Goal: Information Seeking & Learning: Check status

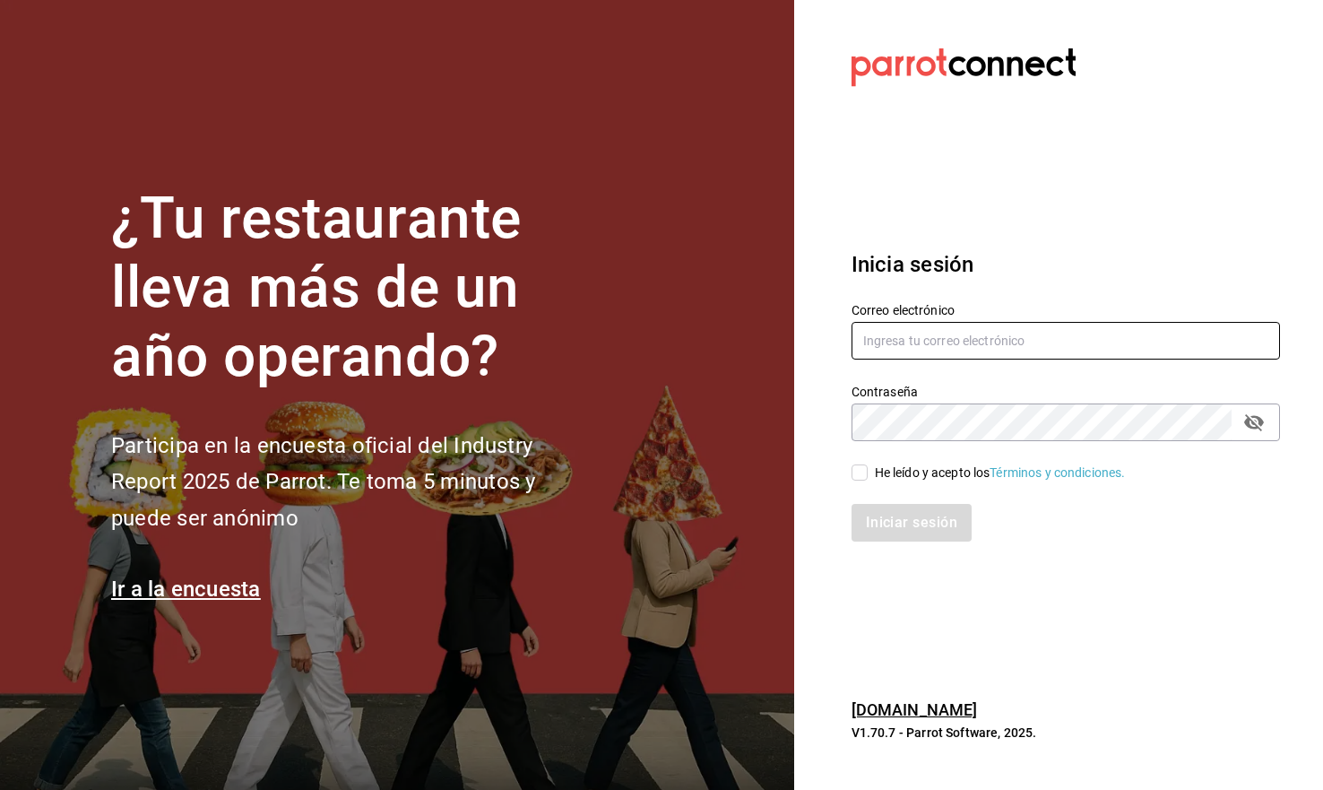
click at [997, 356] on input "text" at bounding box center [1066, 341] width 429 height 38
type input "green@rino.com"
click at [902, 467] on div "He leído y acepto los Términos y condiciones." at bounding box center [1000, 473] width 251 height 19
click at [868, 467] on input "He leído y acepto los Términos y condiciones." at bounding box center [860, 472] width 16 height 16
checkbox input "true"
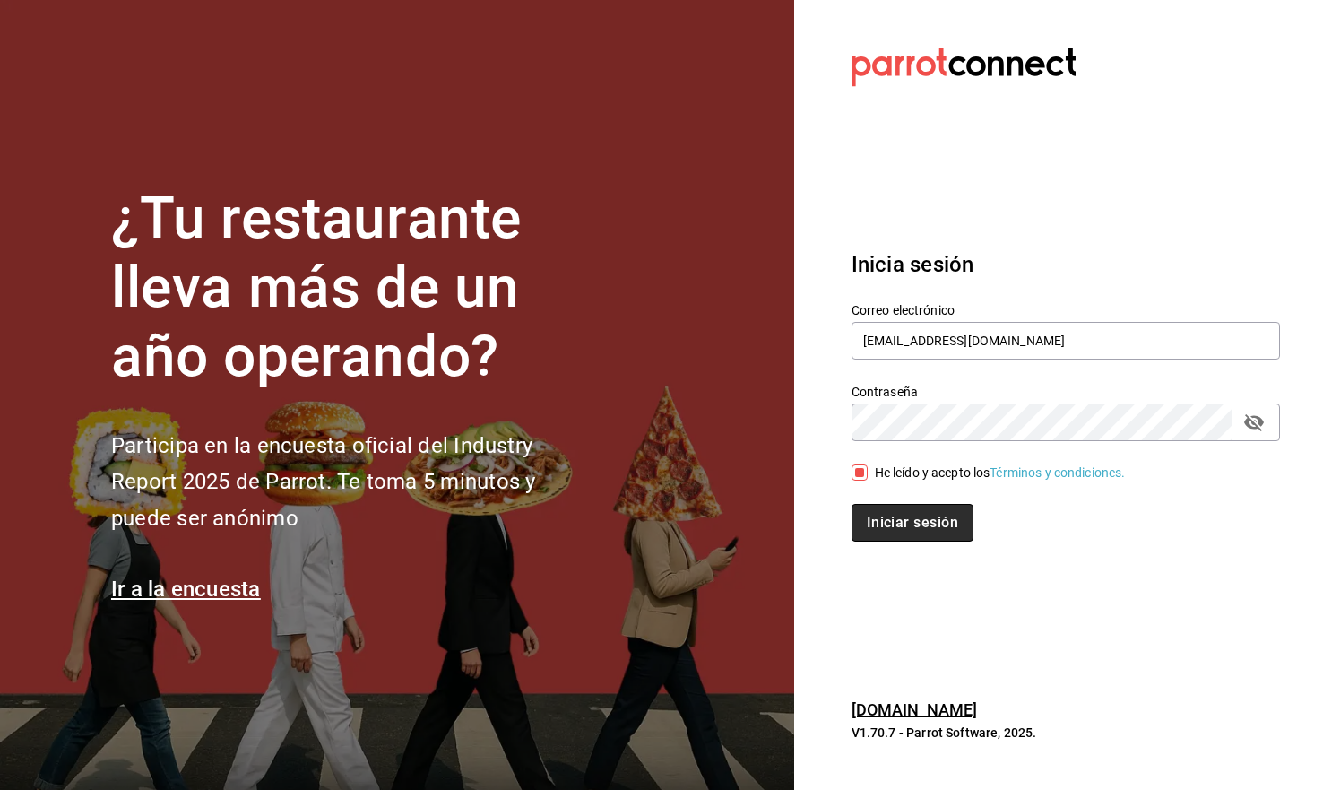
click at [896, 533] on button "Iniciar sesión" at bounding box center [913, 523] width 122 height 38
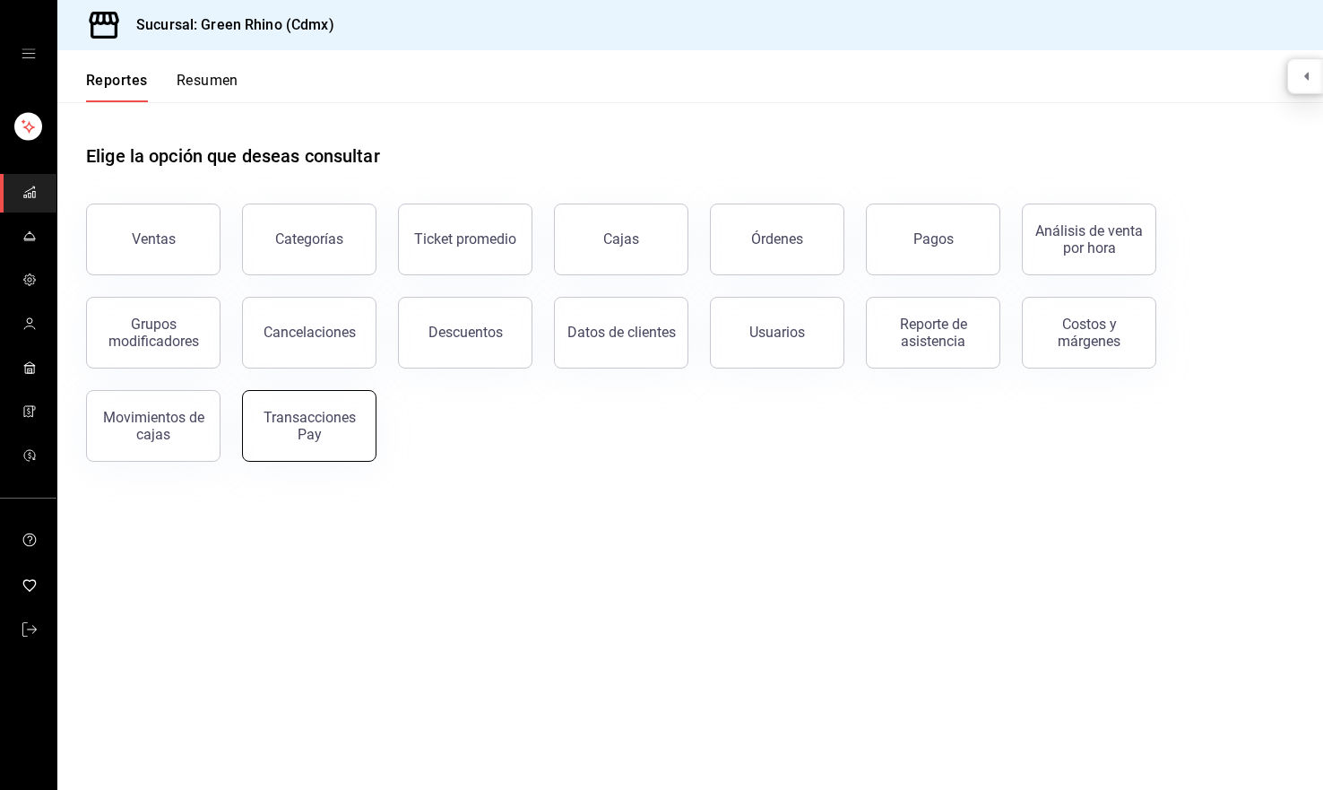
click at [325, 455] on button "Transacciones Pay" at bounding box center [309, 426] width 134 height 72
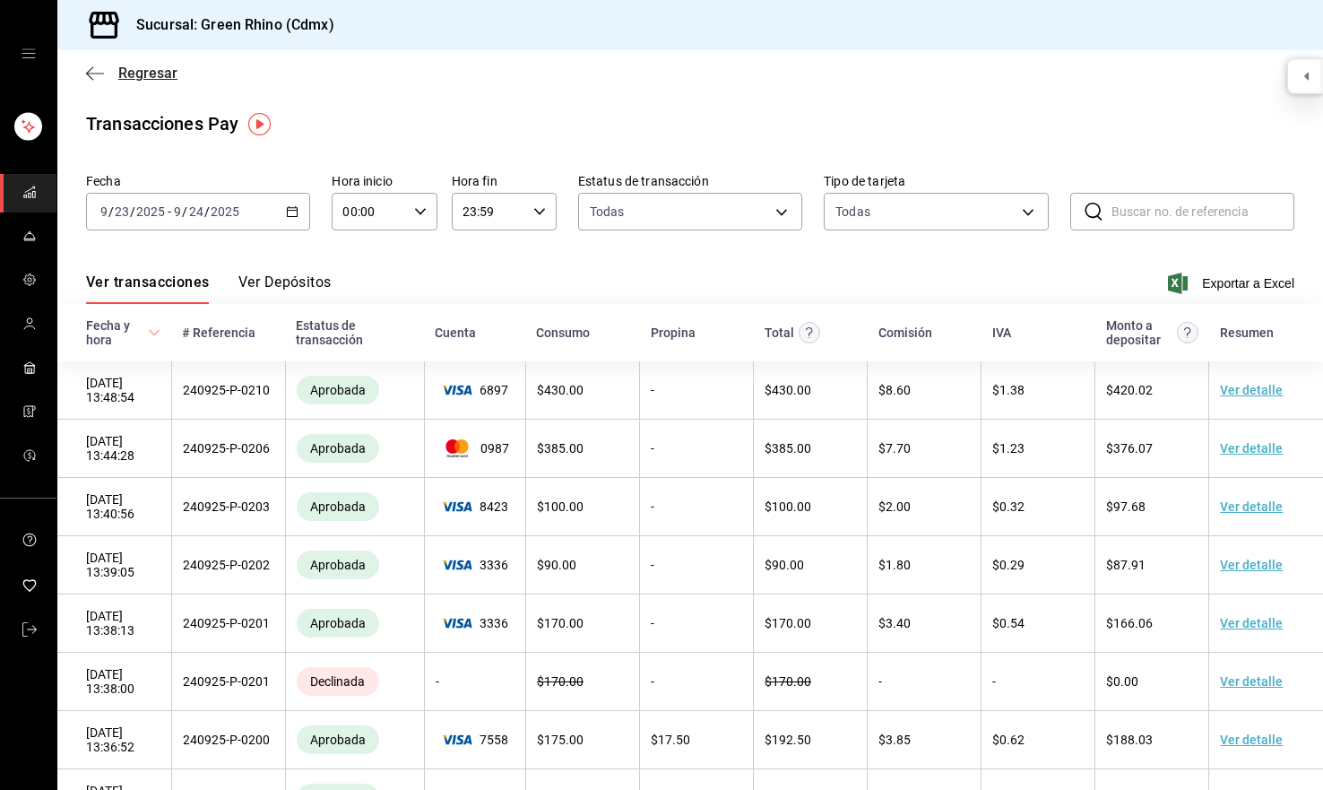
click at [161, 69] on span "Regresar" at bounding box center [147, 73] width 59 height 17
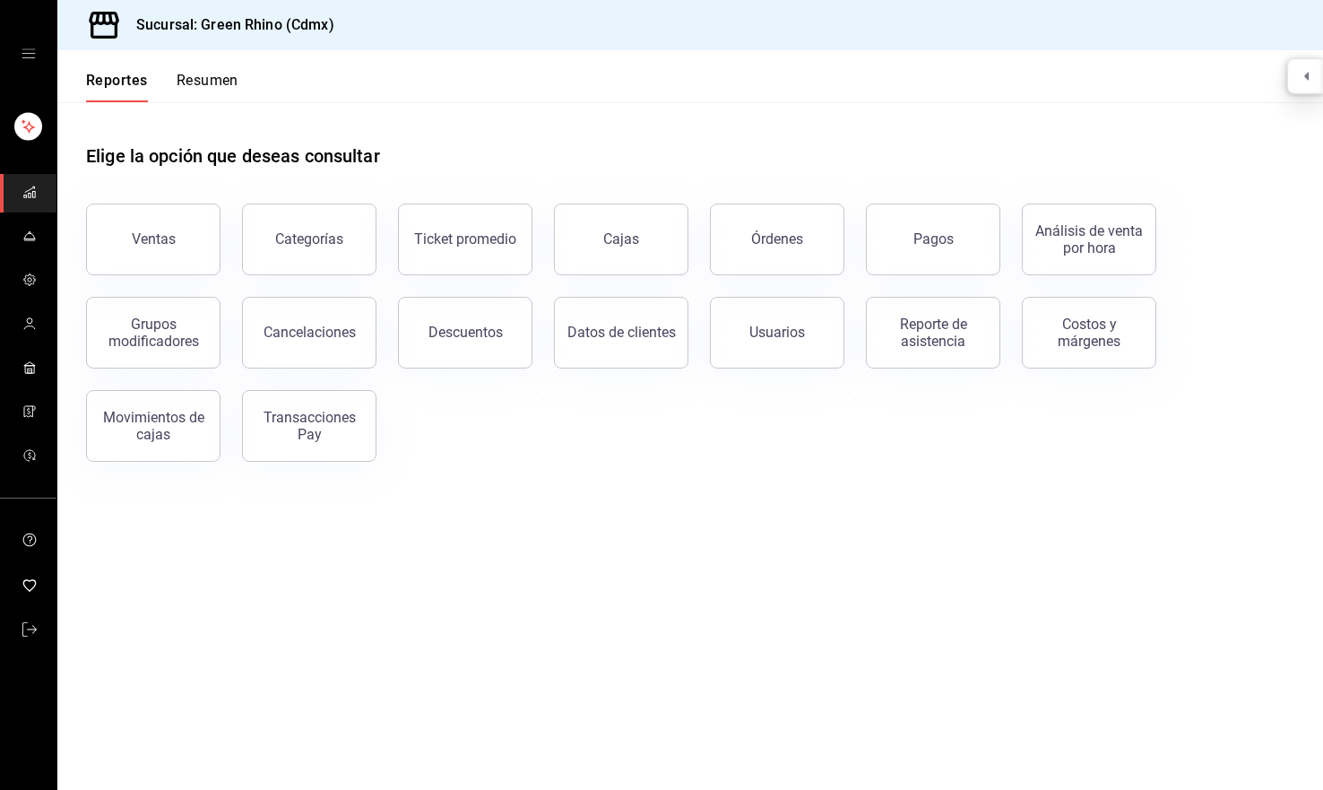
click at [212, 74] on button "Resumen" at bounding box center [208, 87] width 62 height 30
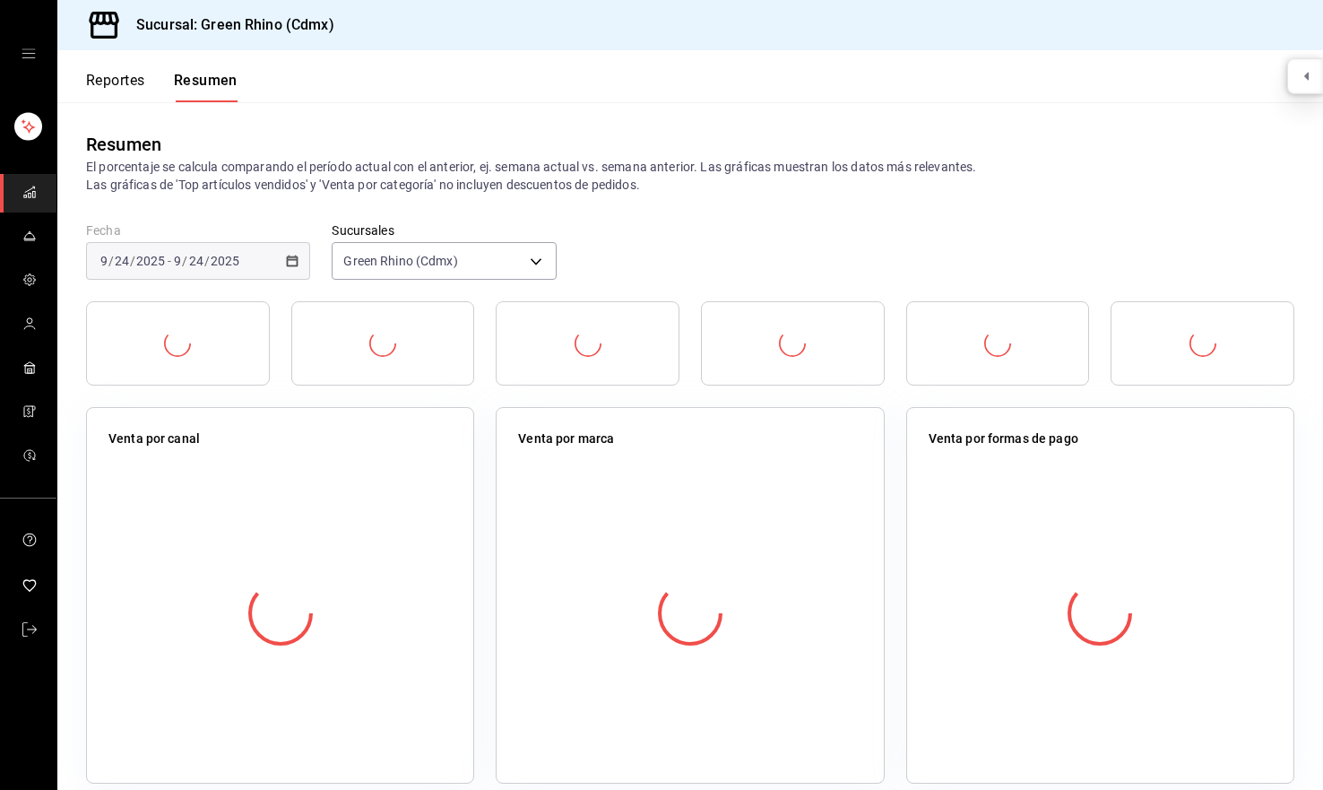
click at [127, 98] on button "Reportes" at bounding box center [115, 87] width 59 height 30
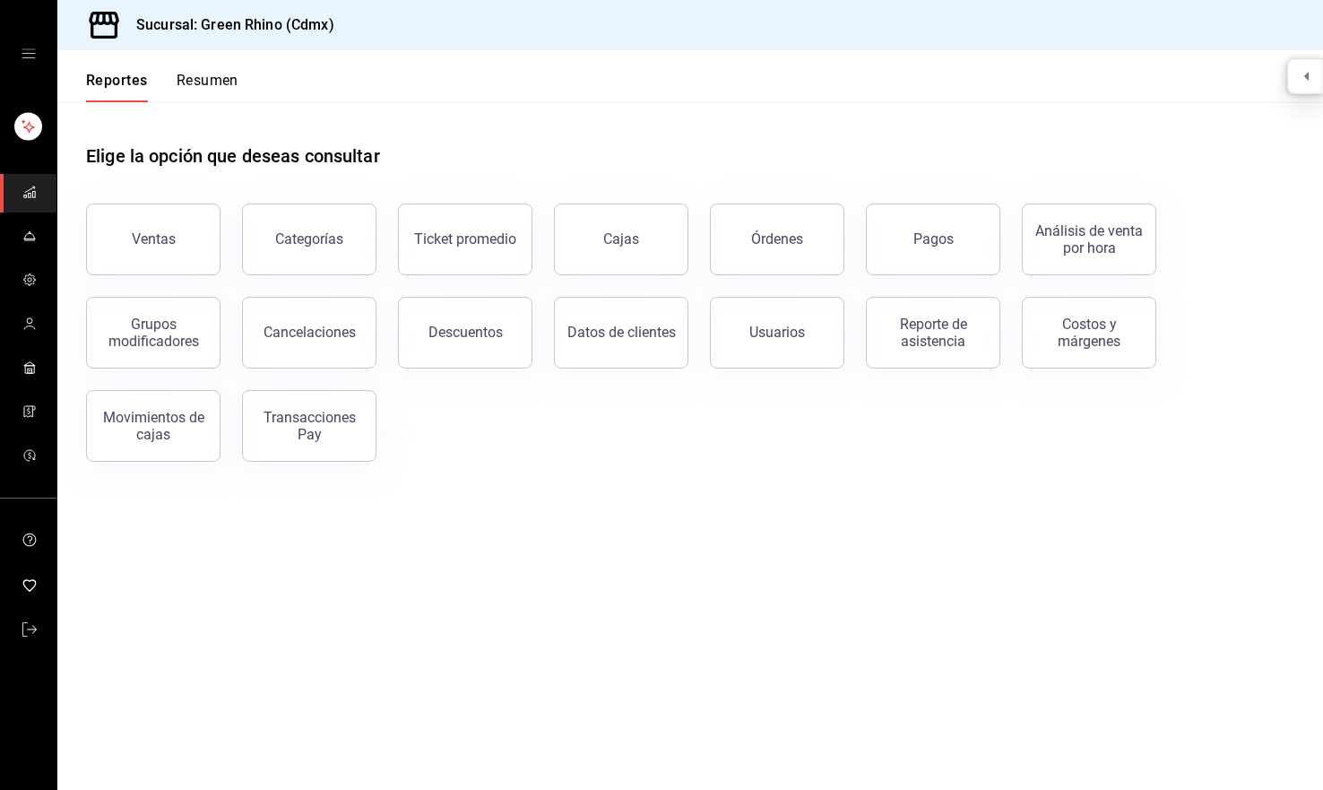
click at [34, 56] on icon "open drawer" at bounding box center [29, 54] width 14 height 14
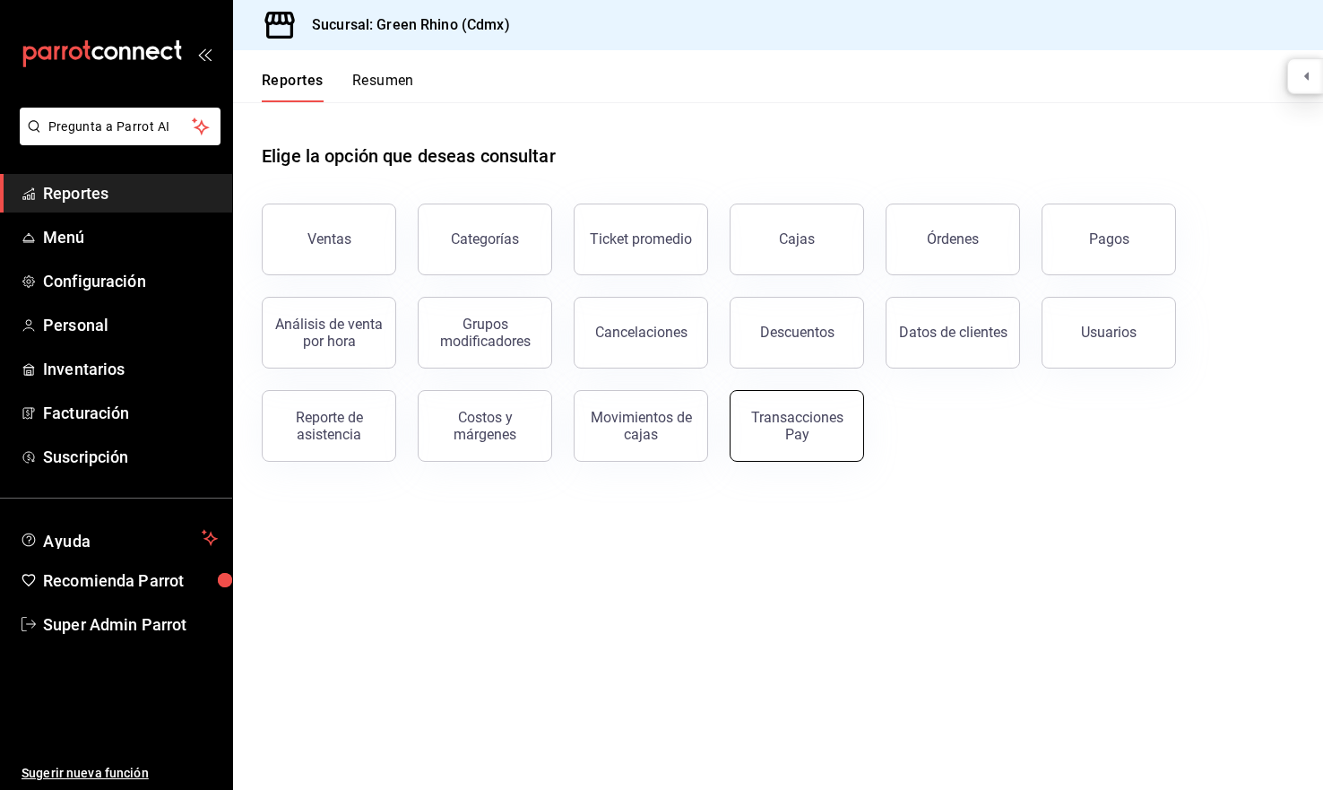
click at [769, 429] on div "Transacciones Pay" at bounding box center [796, 426] width 111 height 34
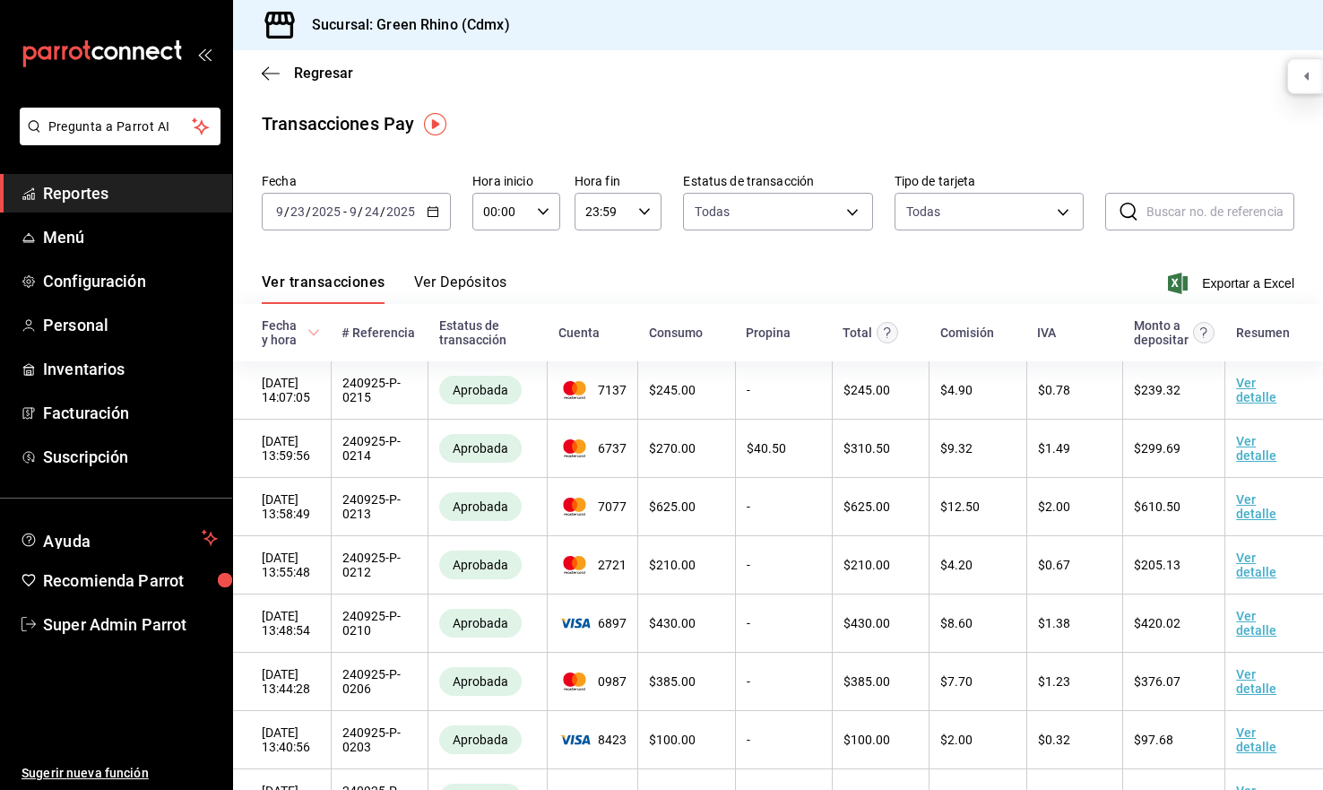
click at [469, 272] on div "Ver transacciones Ver Depósitos Exportar a Excel" at bounding box center [778, 278] width 1033 height 52
click at [468, 286] on button "Ver Depósitos" at bounding box center [460, 288] width 93 height 30
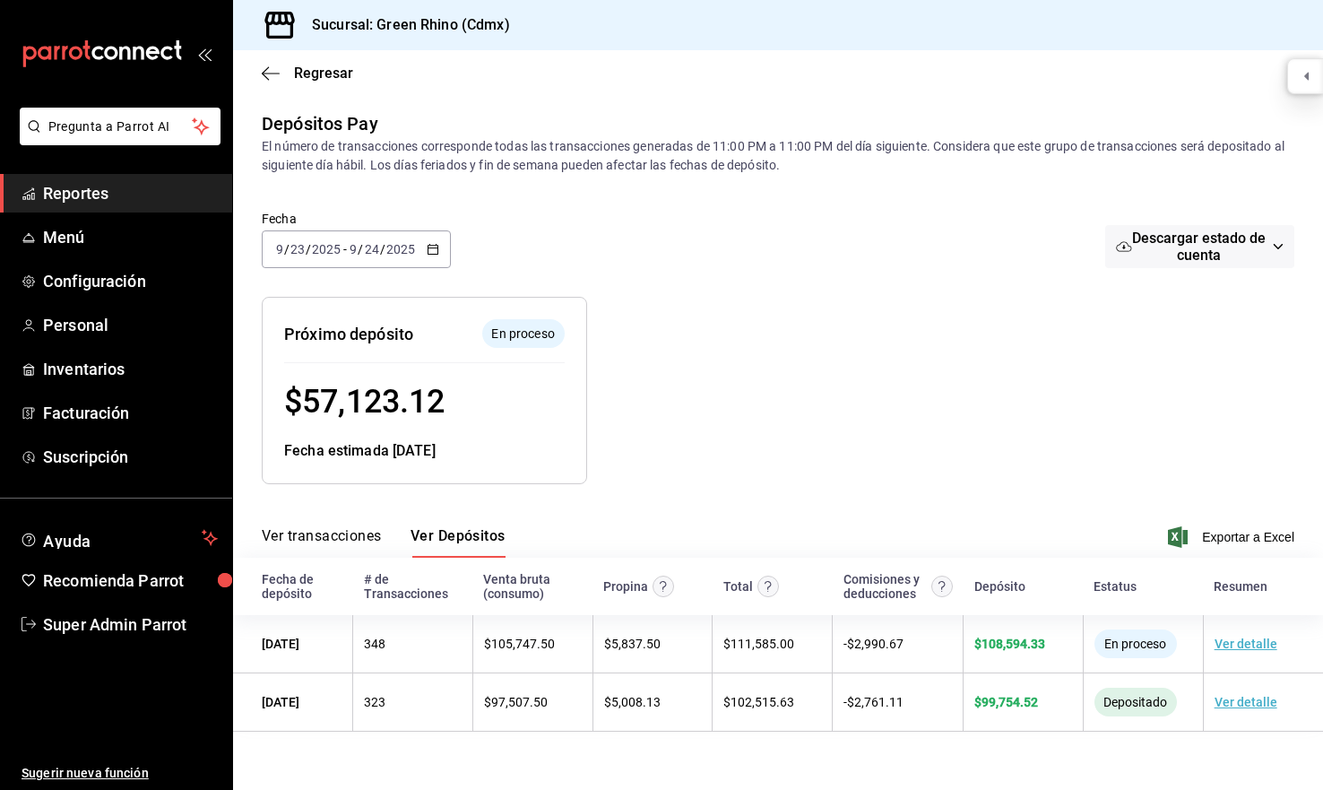
click at [365, 401] on span "$ 57,123.12" at bounding box center [364, 402] width 160 height 38
click at [369, 406] on span "$ 57,123.12" at bounding box center [364, 402] width 160 height 38
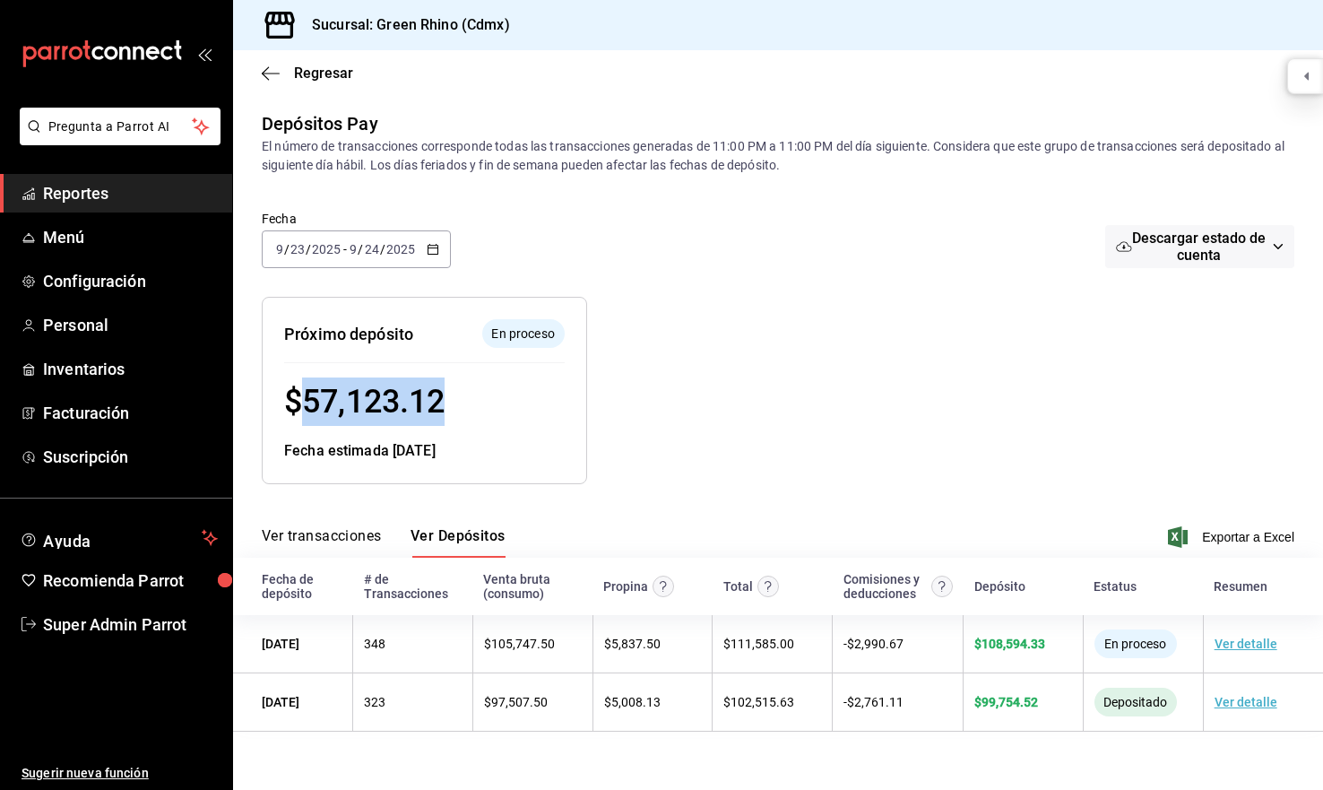
click at [369, 406] on span "$ 57,123.12" at bounding box center [364, 402] width 160 height 38
click at [374, 247] on input "24" at bounding box center [372, 249] width 16 height 14
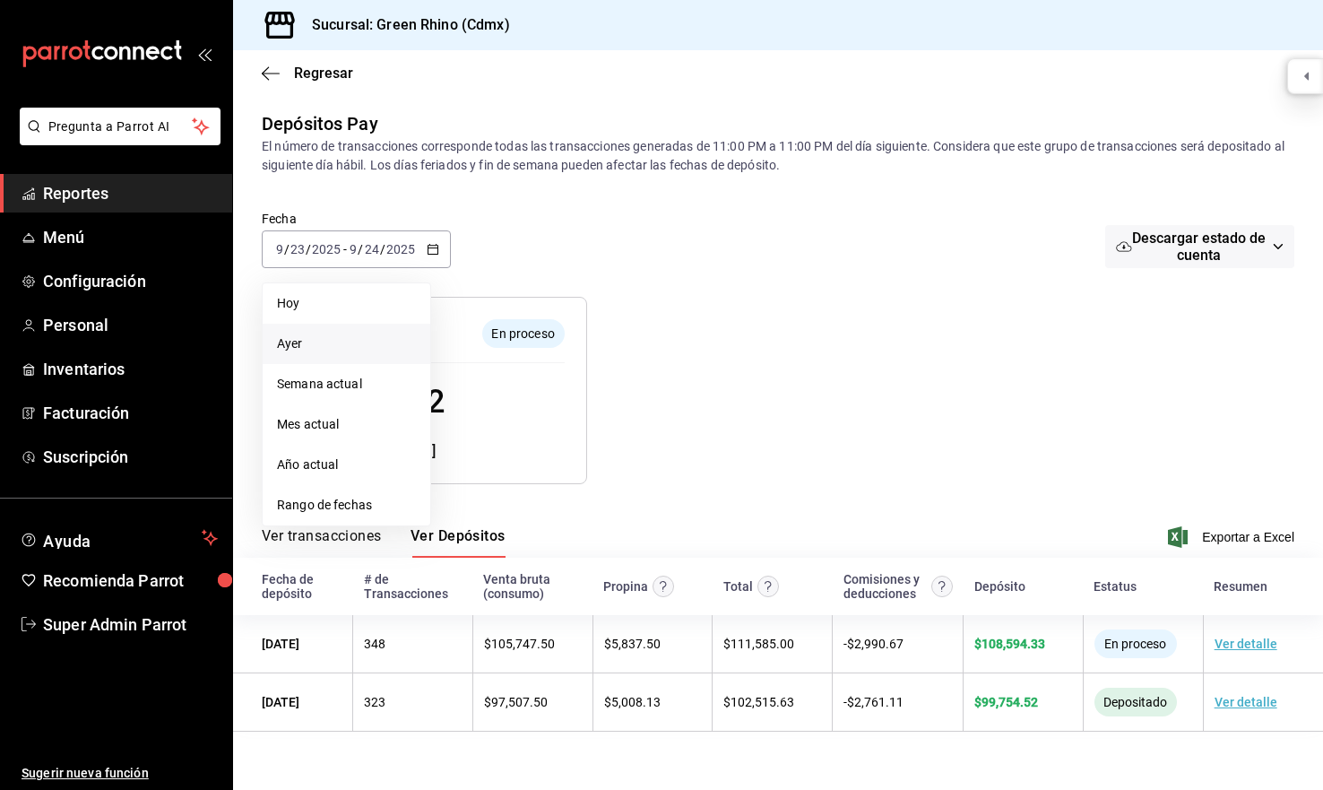
click at [330, 351] on span "Ayer" at bounding box center [346, 343] width 139 height 19
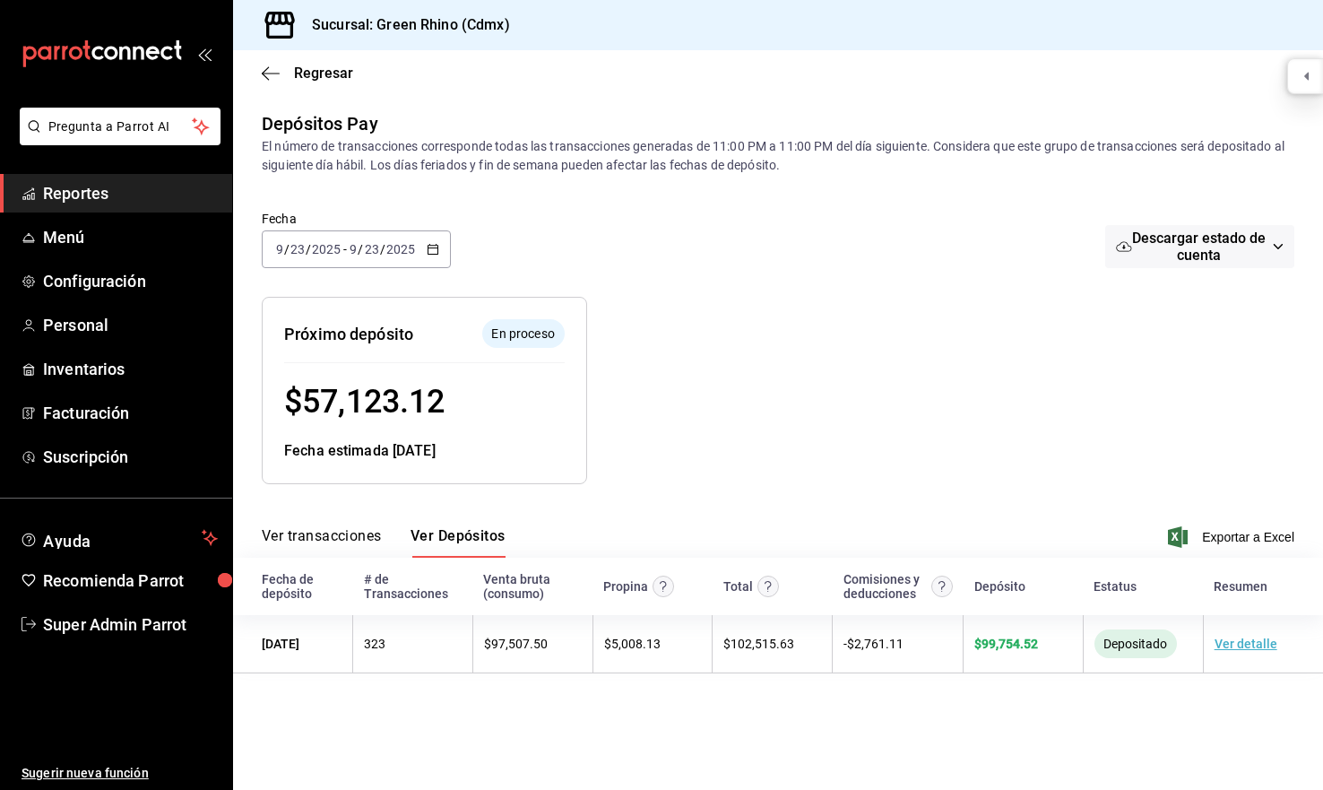
click at [350, 252] on input "9" at bounding box center [353, 249] width 9 height 14
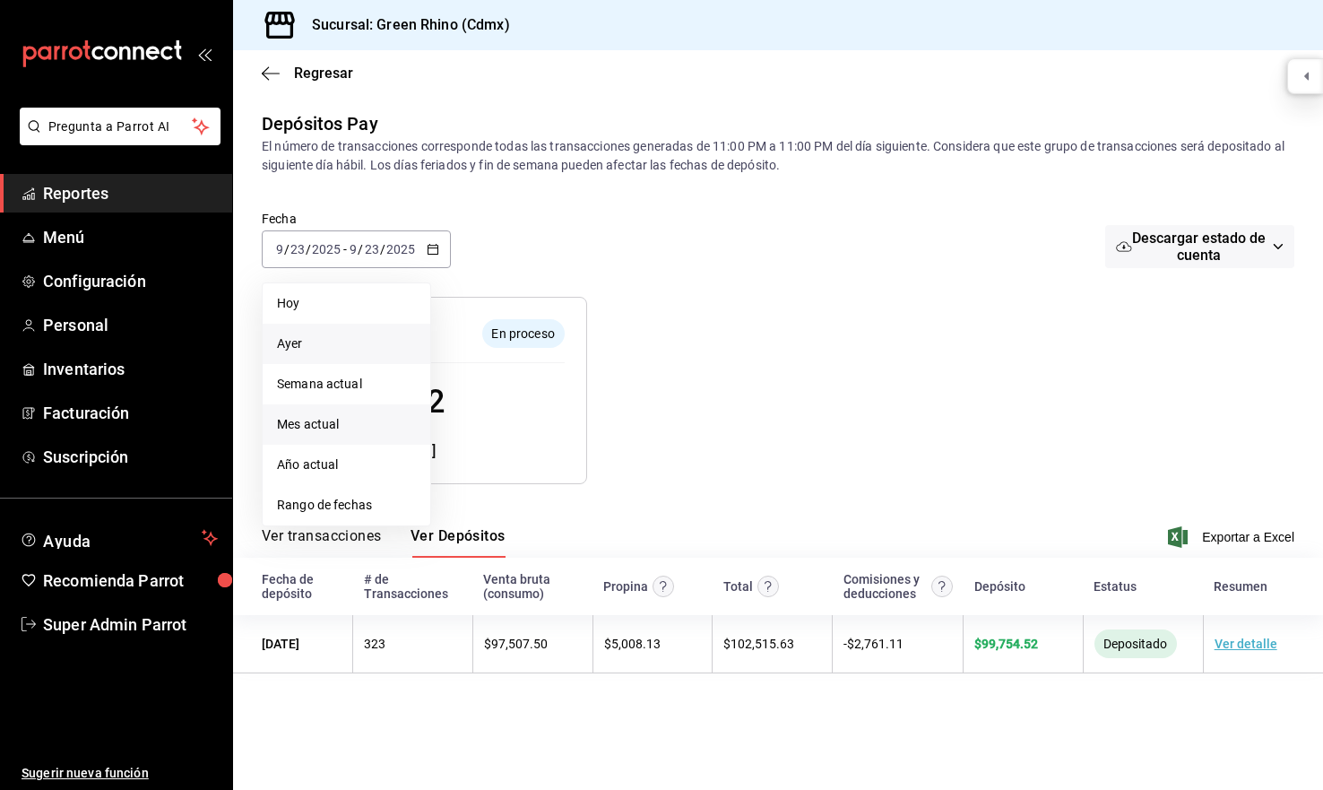
click at [348, 425] on span "Mes actual" at bounding box center [346, 424] width 139 height 19
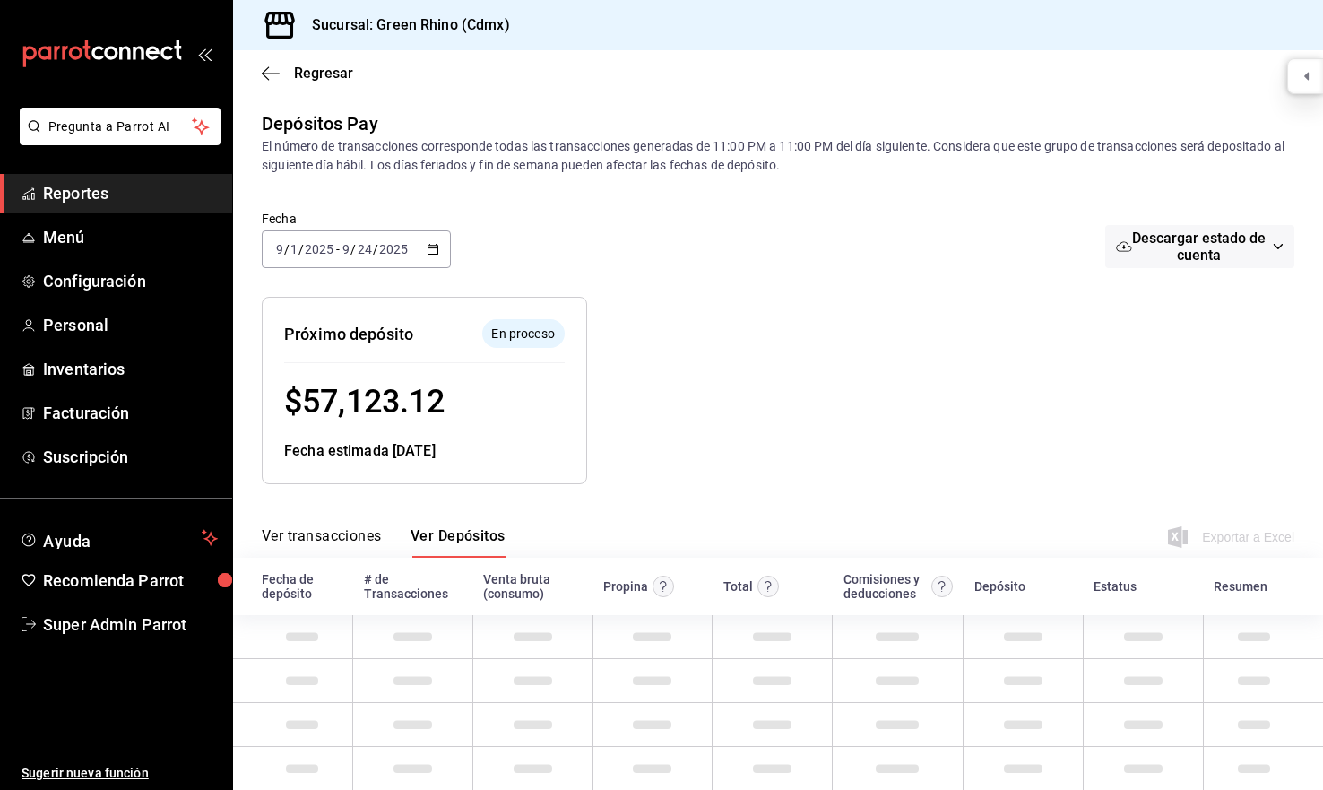
scroll to position [353, 0]
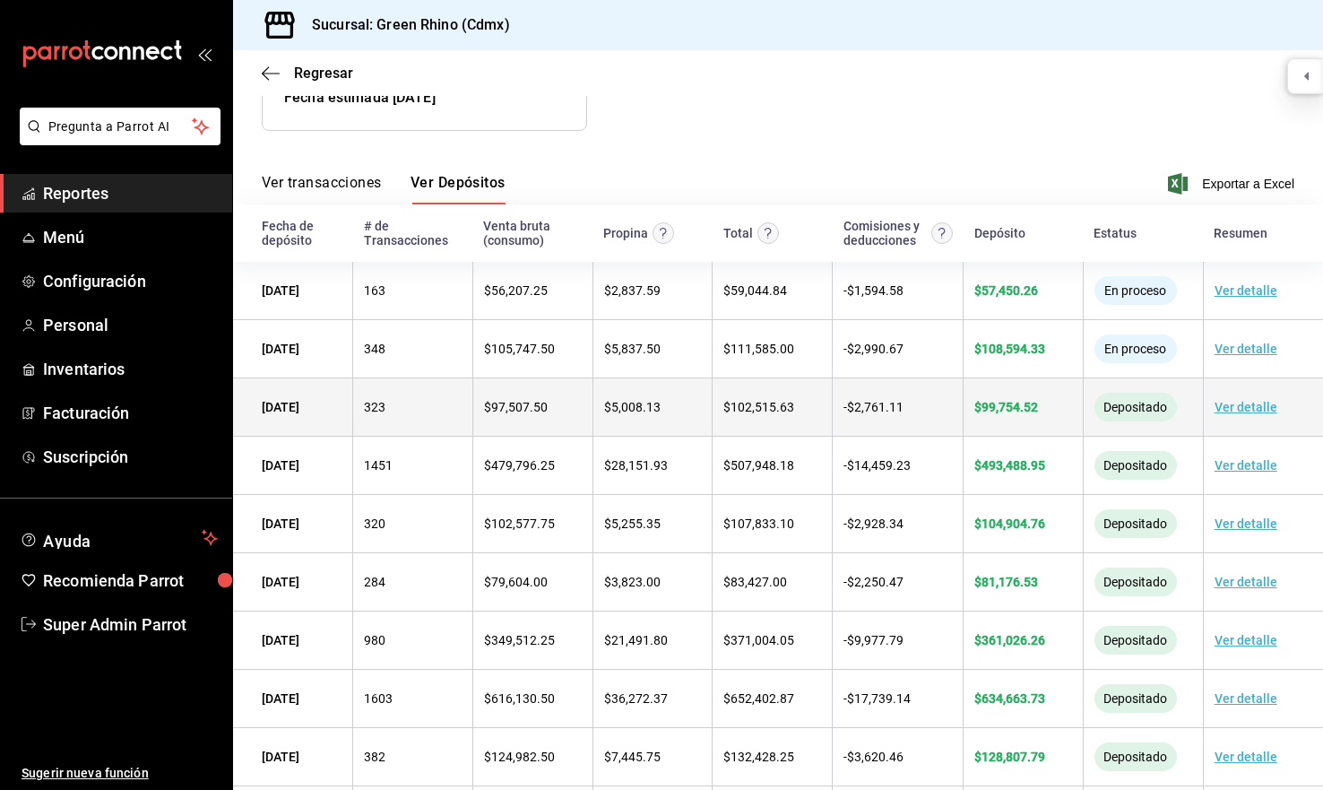
click at [1254, 412] on link "Ver detalle" at bounding box center [1246, 407] width 63 height 14
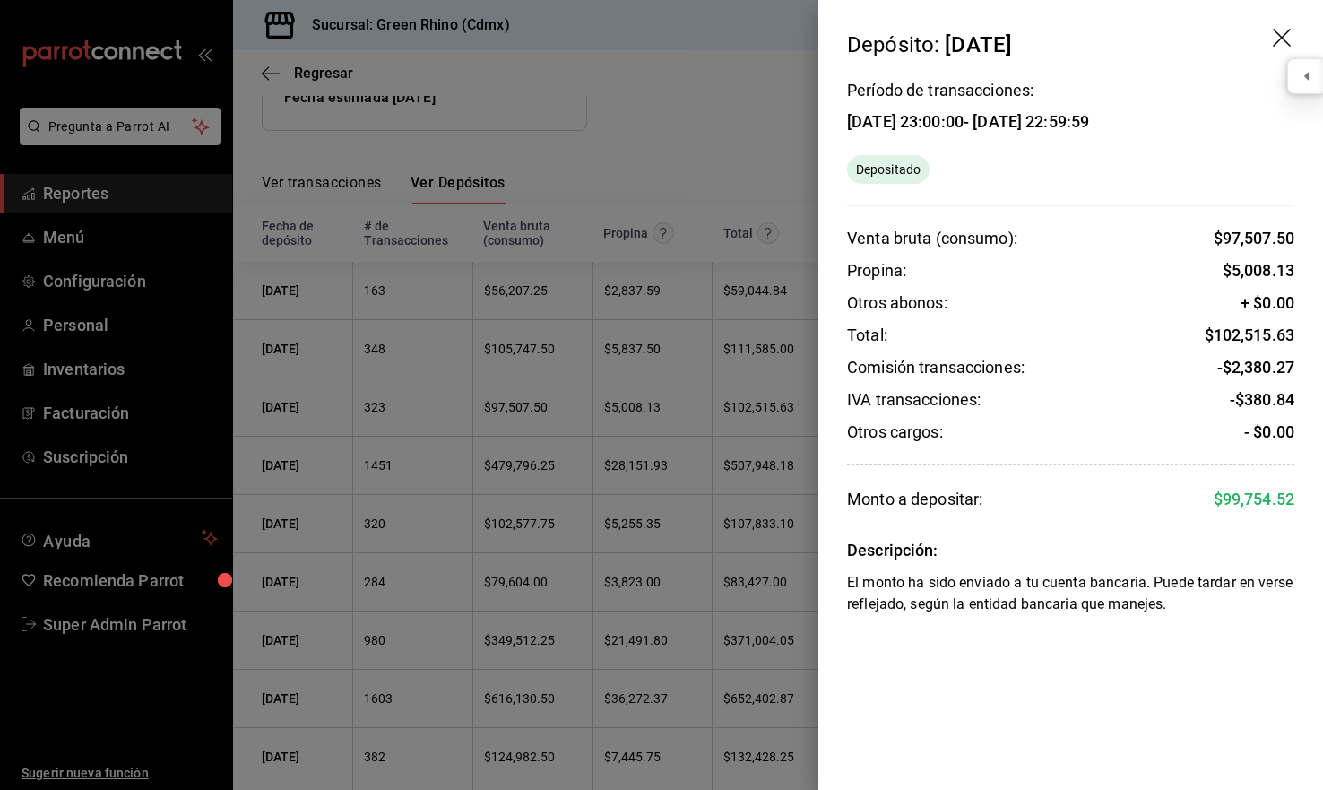
click at [1123, 430] on div "Otros cargos: - $0.00" at bounding box center [1070, 432] width 447 height 22
click at [1283, 38] on icon "drag" at bounding box center [1282, 38] width 18 height 18
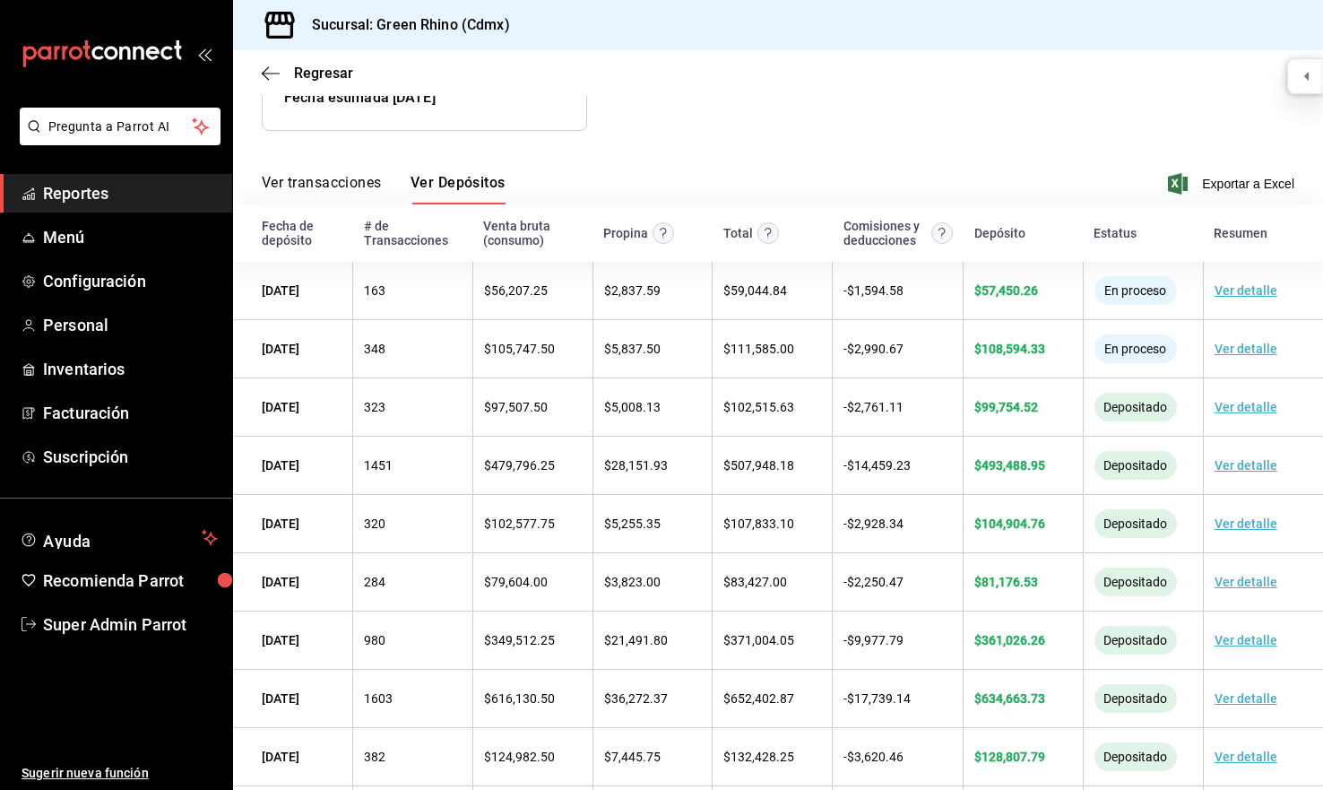
click at [602, 135] on div "Depósitos Pay El número de transacciones corresponde todas las transacciones ge…" at bounding box center [778, 300] width 1090 height 1087
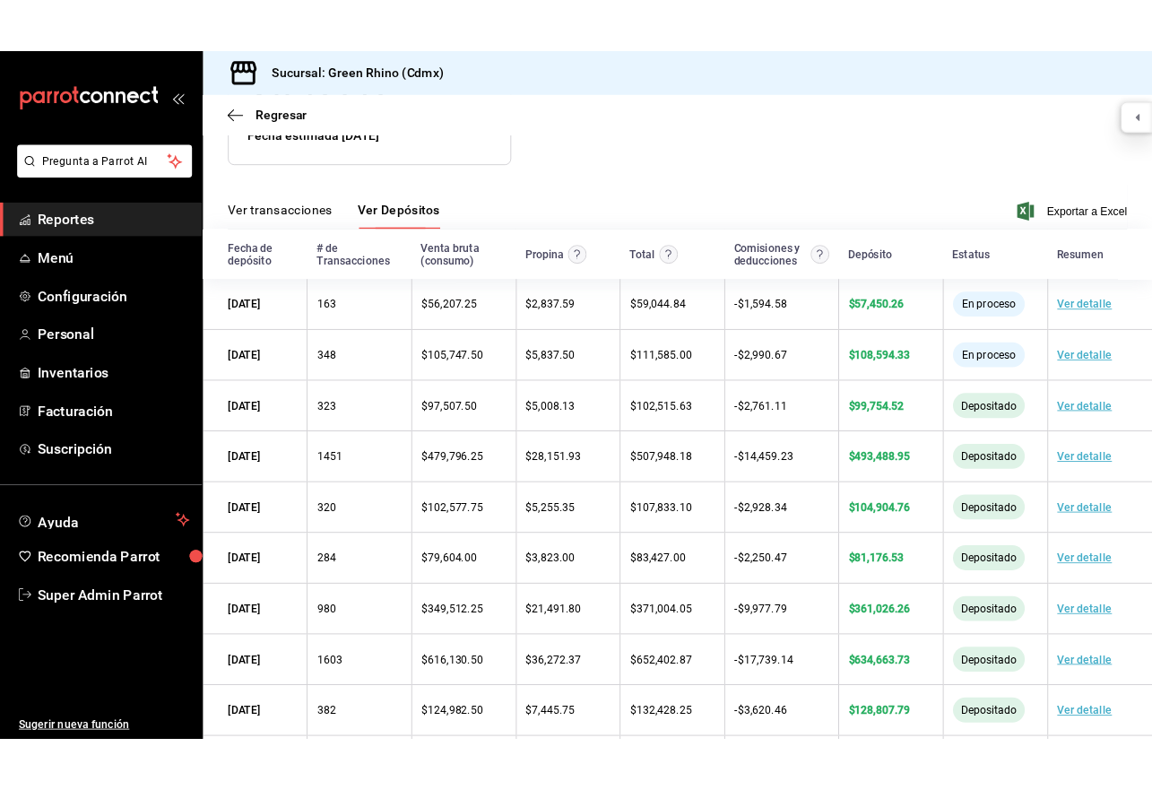
scroll to position [0, 0]
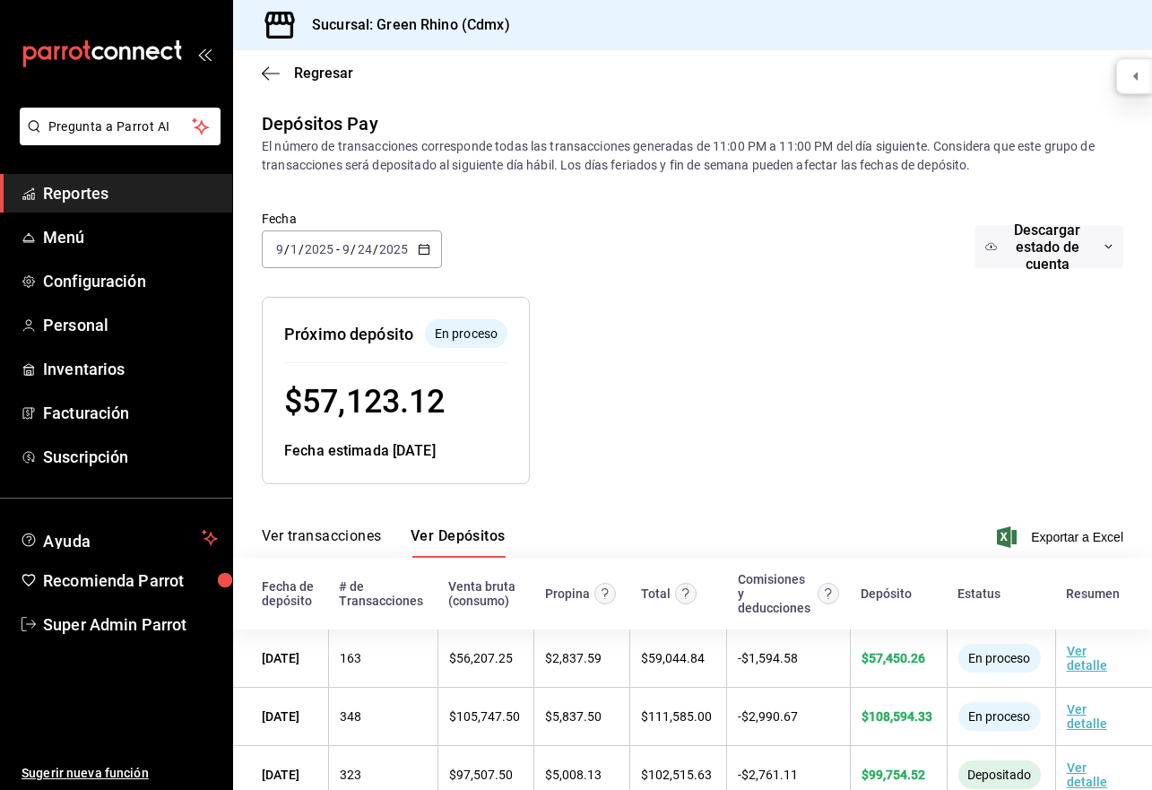
click at [826, 463] on div at bounding box center [753, 376] width 446 height 216
